Goal: Find specific page/section

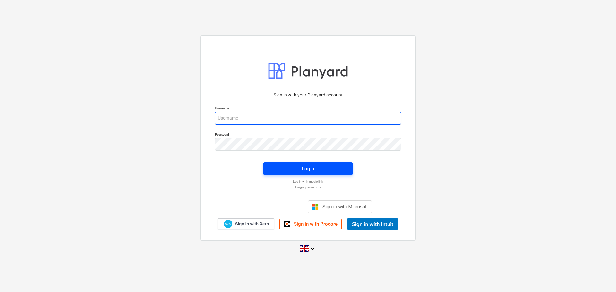
type input "[EMAIL_ADDRESS][DOMAIN_NAME]"
click at [278, 163] on button "Login" at bounding box center [307, 168] width 89 height 13
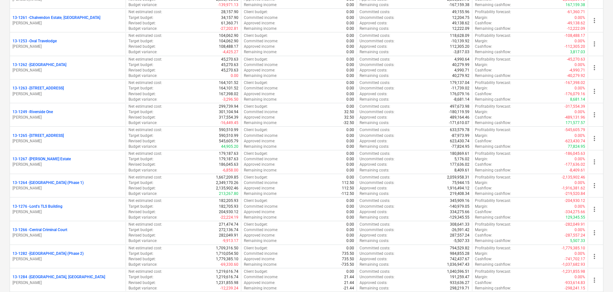
scroll to position [641, 0]
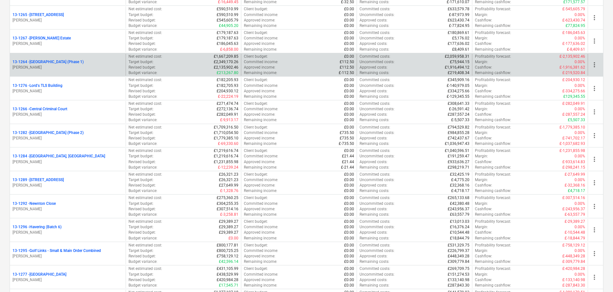
click at [103, 64] on div "13-1264 - Plumstead [GEOGRAPHIC_DATA] (Phase 1)" at bounding box center [68, 61] width 111 height 5
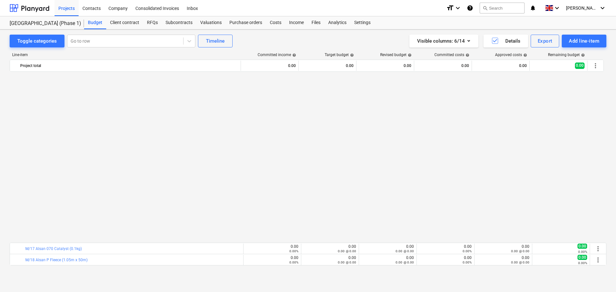
scroll to position [396, 0]
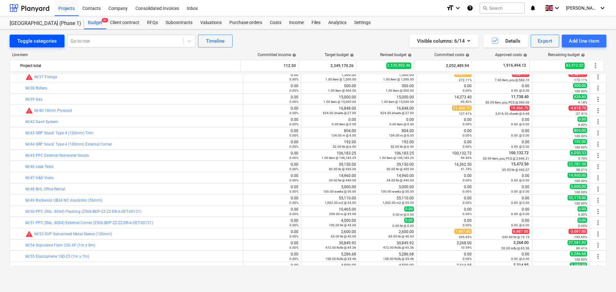
click at [45, 46] on button "Toggle categories" at bounding box center [37, 41] width 55 height 13
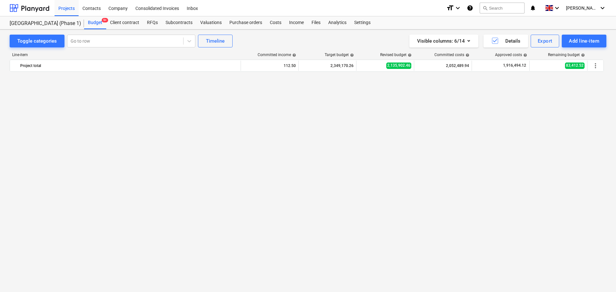
scroll to position [172, 0]
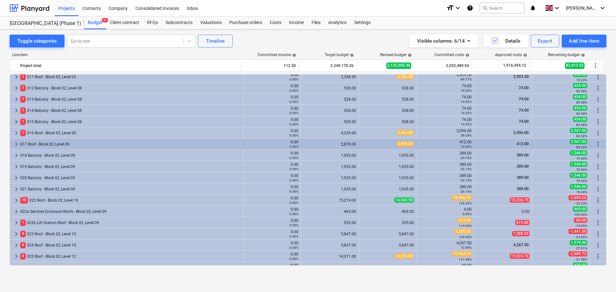
click at [34, 145] on div "017 Roof - Block 02, Level 09" at bounding box center [130, 144] width 220 height 10
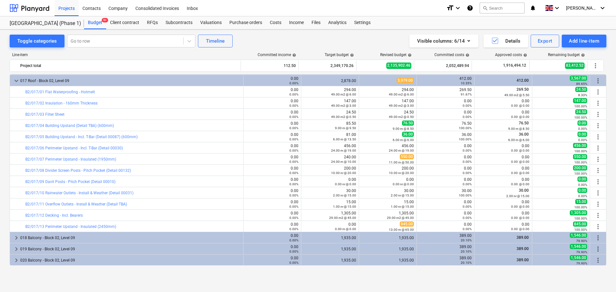
scroll to position [236, 0]
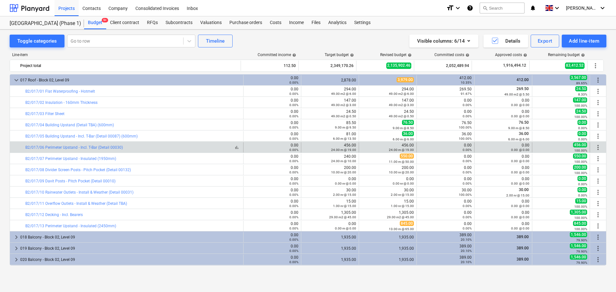
click at [146, 147] on div "bar_chart B2/017/06 Perimeter Upstand - Incl. T-Bar (Detail 00030)" at bounding box center [132, 147] width 215 height 4
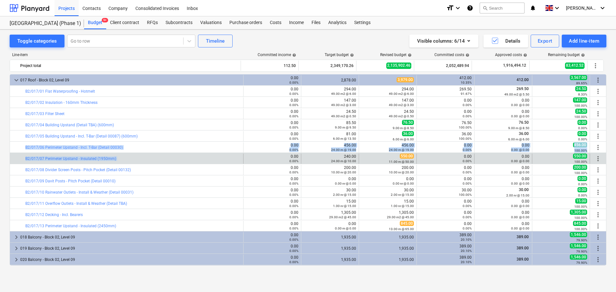
drag, startPoint x: 146, startPoint y: 147, endPoint x: 147, endPoint y: 156, distance: 9.6
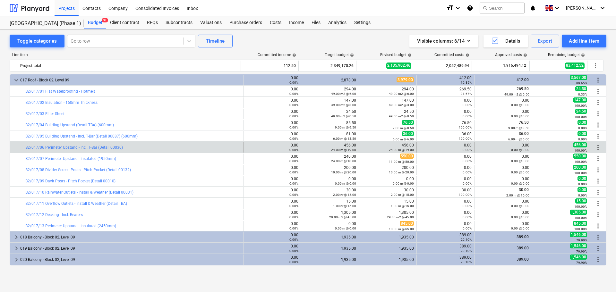
click at [21, 148] on div at bounding box center [22, 147] width 8 height 10
drag, startPoint x: 21, startPoint y: 148, endPoint x: 43, endPoint y: 147, distance: 22.1
click at [43, 147] on div "bar_chart B2/017/06 Perimeter Upstand - Incl. T-Bar (Detail 00030)" at bounding box center [126, 147] width 233 height 10
copy div "bar_chart B2/017/06"
click at [146, 147] on div "bar_chart B2/017/06 Perimeter Upstand - Incl. T-Bar (Detail 00030)" at bounding box center [132, 147] width 215 height 4
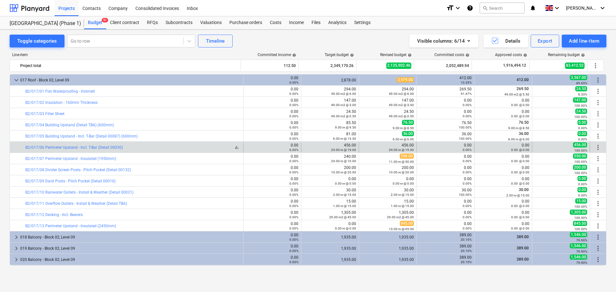
click at [146, 147] on div "bar_chart B2/017/06 Perimeter Upstand - Incl. T-Bar (Detail 00030)" at bounding box center [132, 147] width 215 height 4
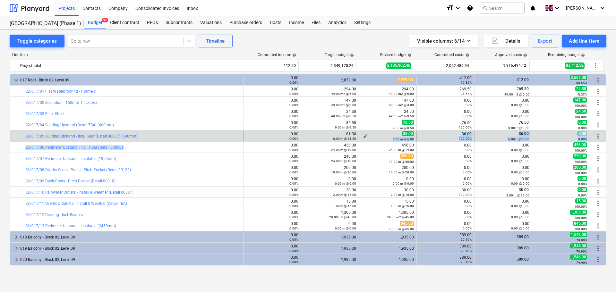
drag, startPoint x: 146, startPoint y: 147, endPoint x: 386, endPoint y: 139, distance: 239.9
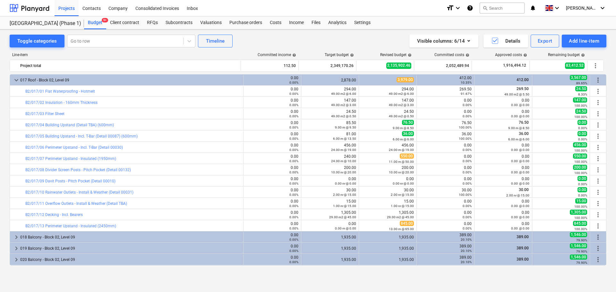
click at [388, 138] on div "6.00 m @ 6.00" at bounding box center [387, 139] width 52 height 4
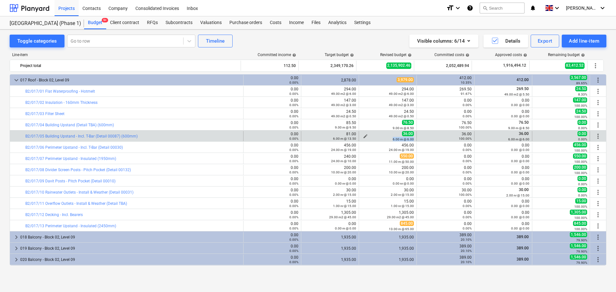
click at [383, 138] on div "6.00 m @ 6.00" at bounding box center [387, 139] width 52 height 4
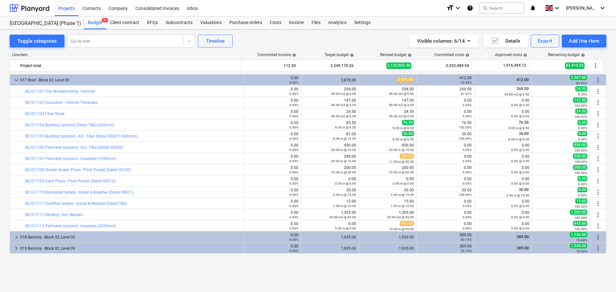
scroll to position [204, 0]
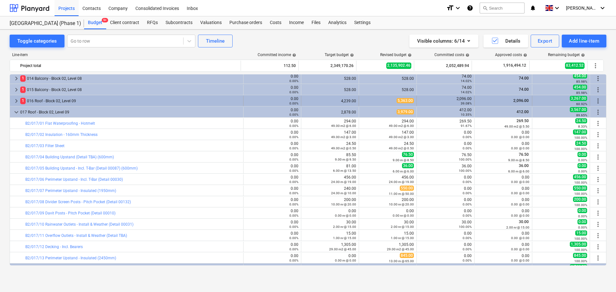
click at [77, 100] on div "1 016 Roof - Block 02, Level 09" at bounding box center [130, 101] width 220 height 10
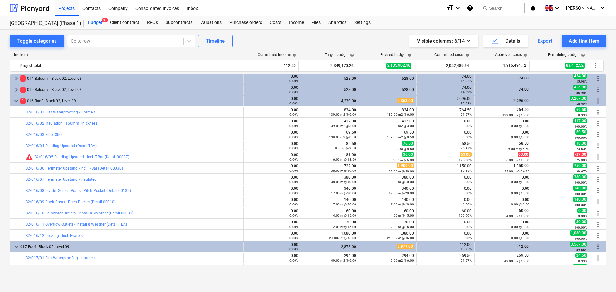
click at [77, 100] on div "1 016 Roof - Block 02, Level 09" at bounding box center [130, 101] width 220 height 10
